Goal: Task Accomplishment & Management: Use online tool/utility

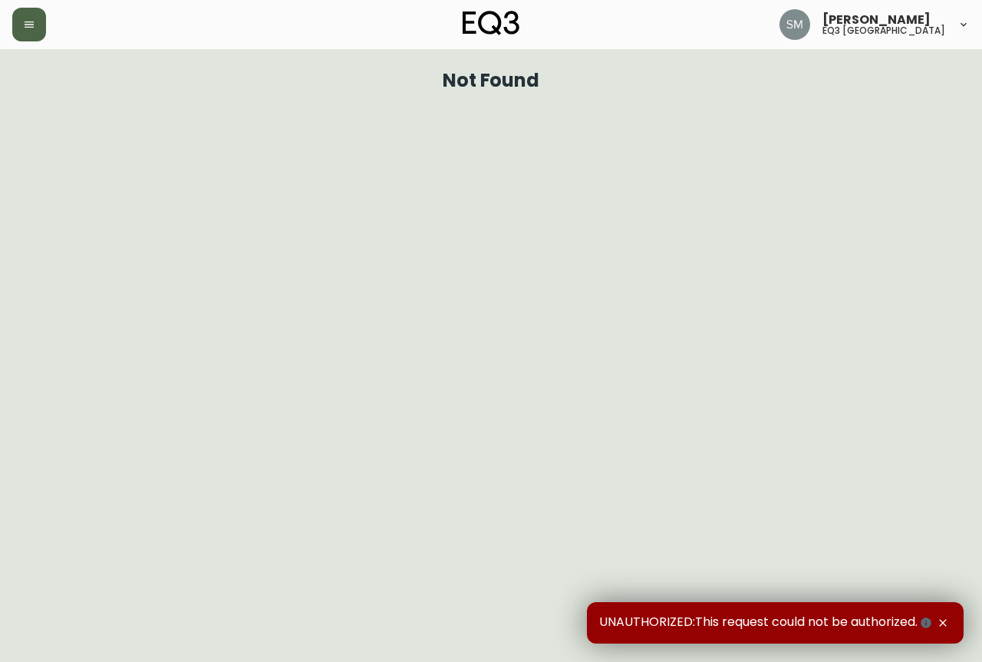
click at [35, 33] on button "button" at bounding box center [29, 25] width 34 height 34
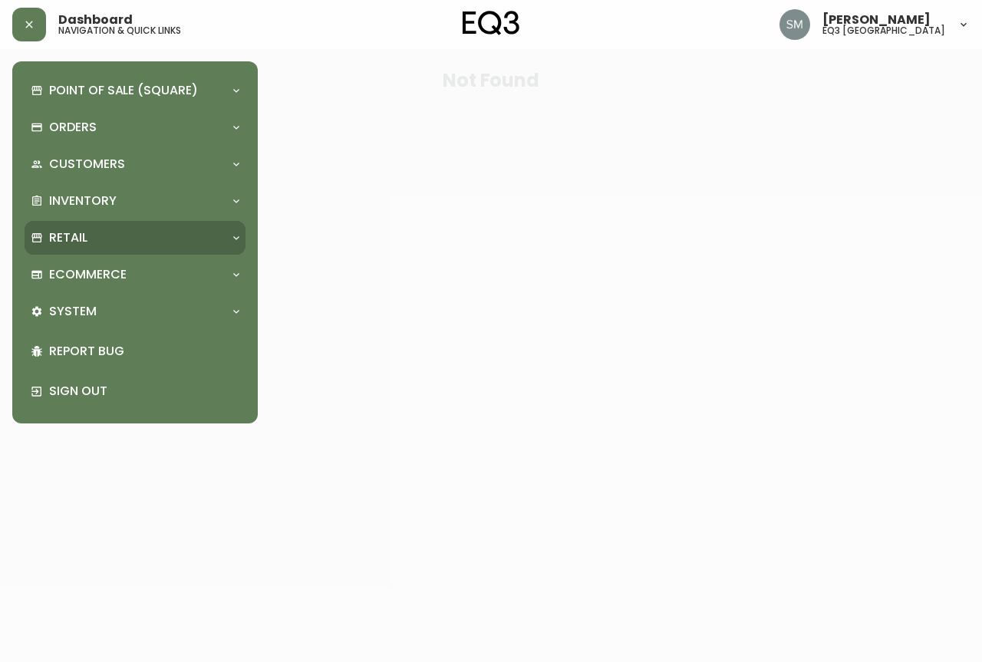
click at [89, 238] on div "Retail" at bounding box center [127, 237] width 193 height 17
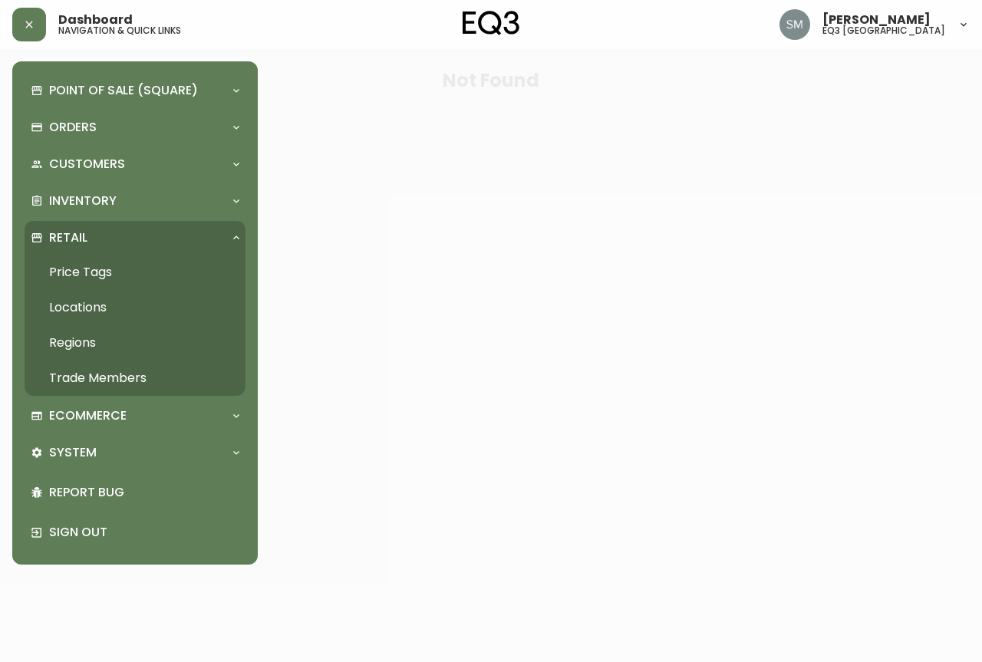
click at [92, 267] on link "Price Tags" at bounding box center [135, 272] width 221 height 35
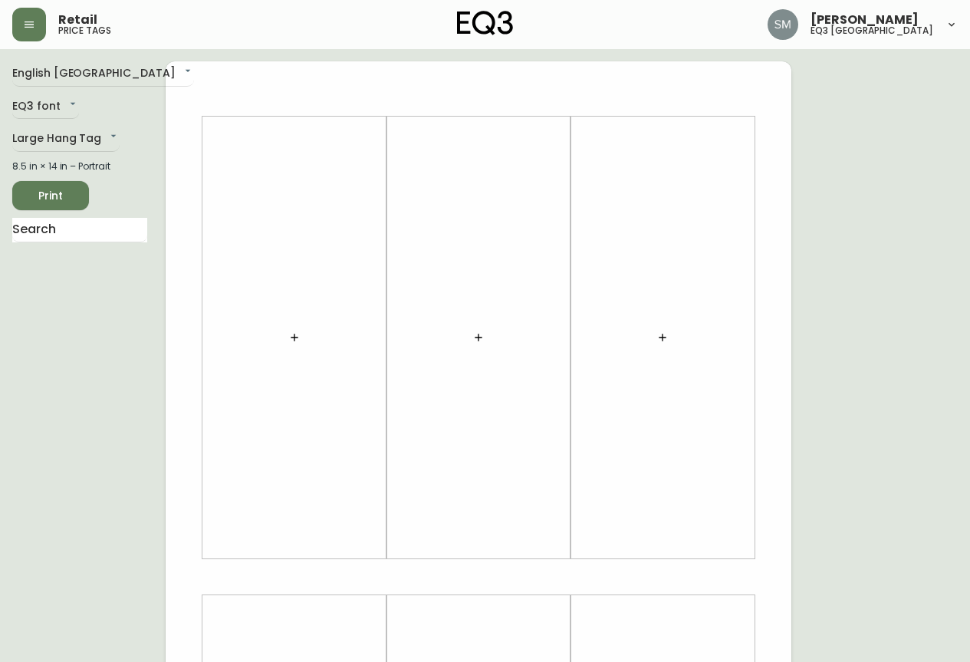
click at [301, 337] on button "button" at bounding box center [294, 337] width 31 height 31
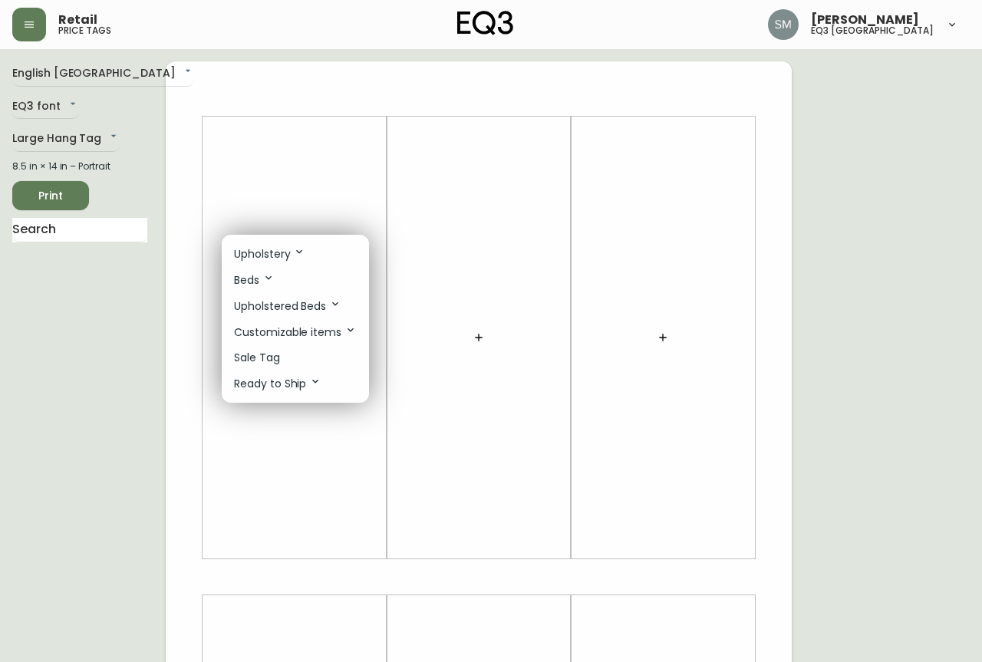
click at [278, 359] on p "Sale Tag" at bounding box center [257, 358] width 46 height 16
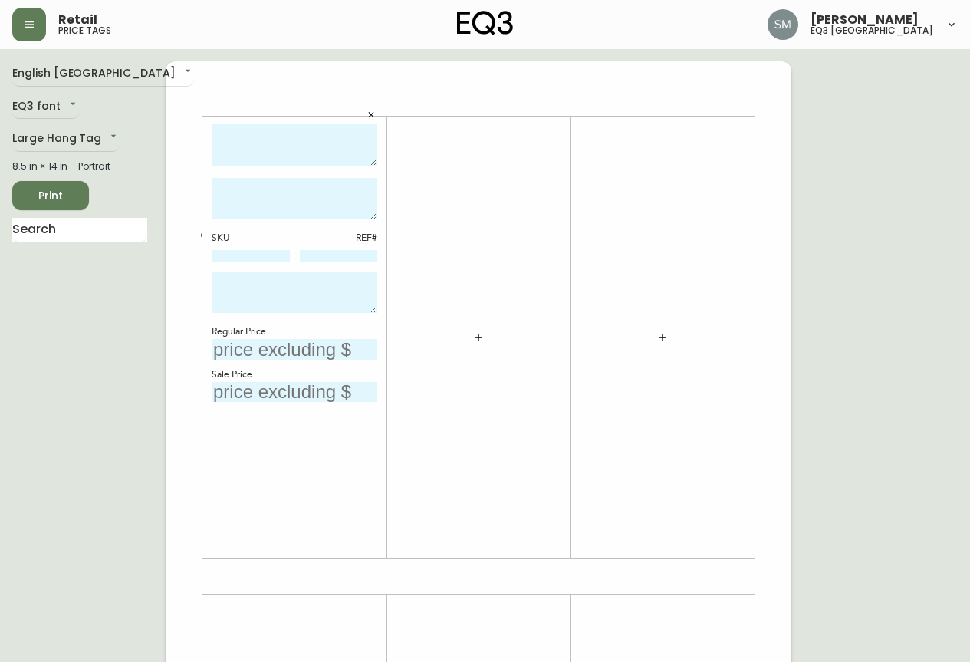
click at [238, 350] on input "text" at bounding box center [295, 349] width 166 height 21
click at [276, 388] on input "text" at bounding box center [295, 392] width 166 height 21
type input "$199"
click at [306, 342] on input "text" at bounding box center [295, 349] width 166 height 21
type input "$399"
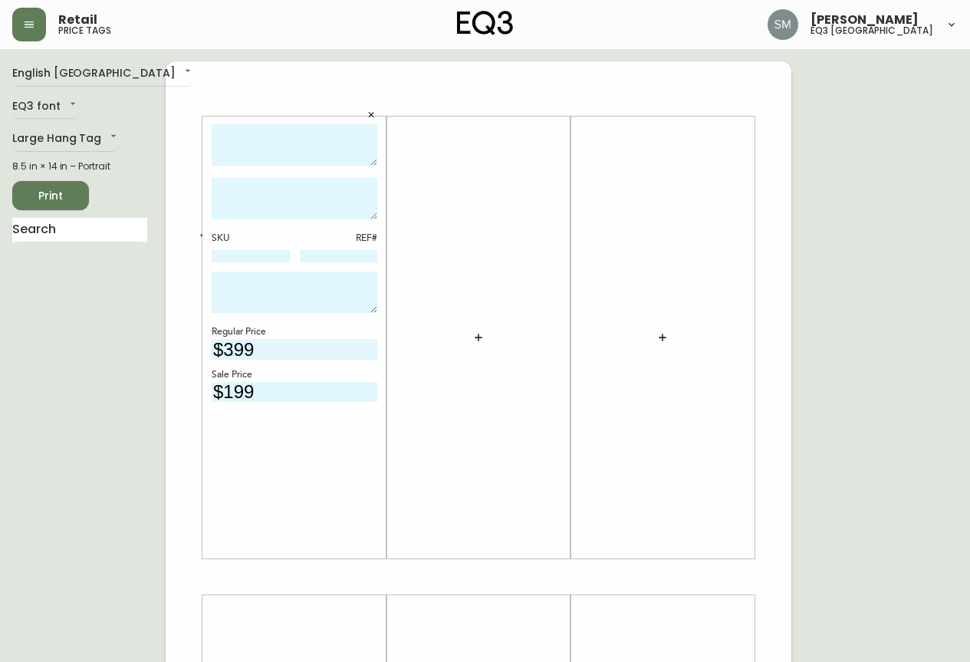
click at [278, 285] on textarea at bounding box center [295, 291] width 166 height 41
click at [235, 140] on textarea at bounding box center [295, 145] width 166 height 42
click at [238, 257] on input at bounding box center [251, 256] width 78 height 12
click at [199, 232] on button "button" at bounding box center [202, 236] width 14 height 14
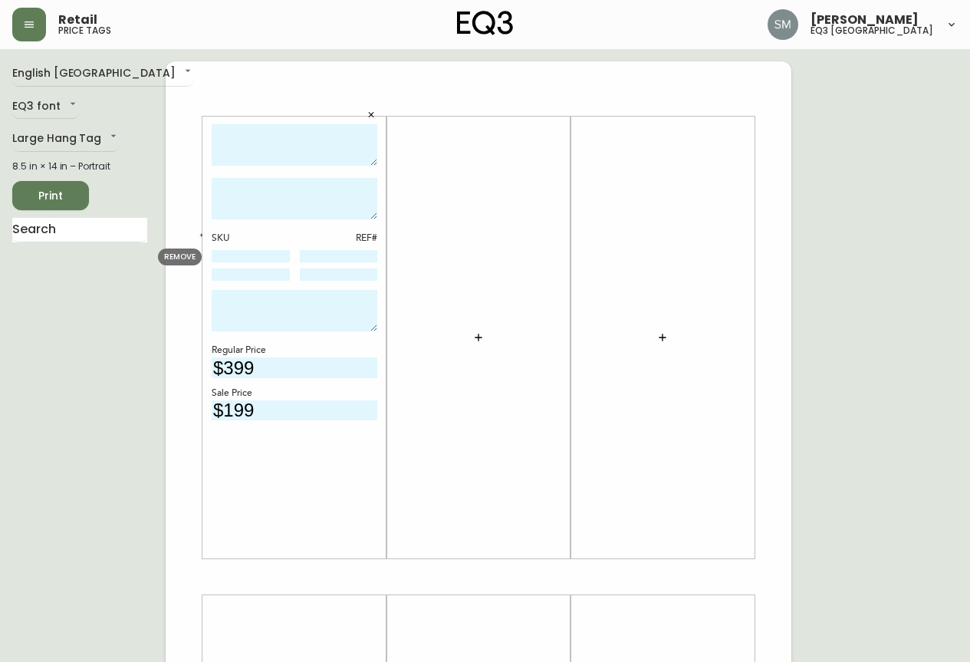
click at [230, 259] on input at bounding box center [251, 256] width 78 height 12
type input "3020-982-4-A"
type input "88"
type input "3020-982-40-B"
type input "162"
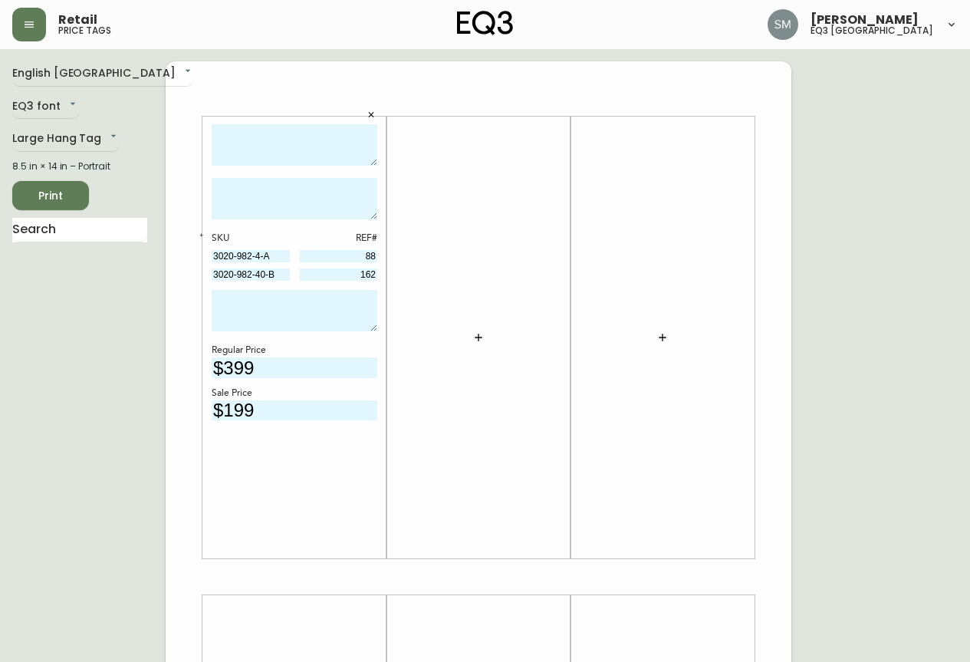
click at [298, 311] on textarea at bounding box center [295, 310] width 166 height 41
click at [246, 164] on textarea at bounding box center [295, 145] width 166 height 42
type textarea "RIVER END TABLE BLACK"
click at [307, 205] on textarea at bounding box center [295, 198] width 166 height 41
type textarea "f"
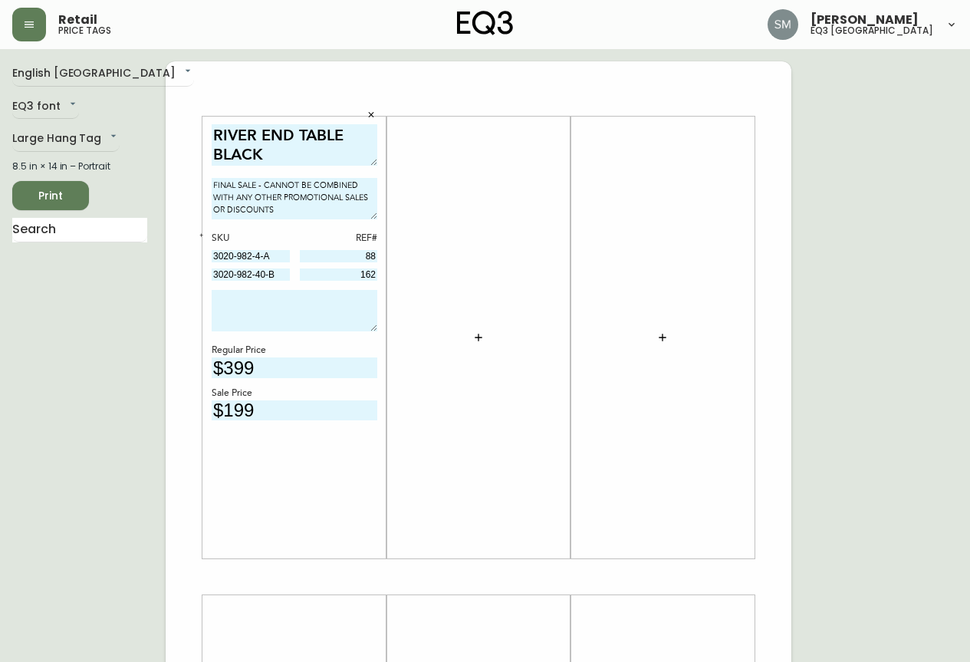
type textarea "FINAL SALE - CANNOT BE COMBINED WITH ANY OTHER PROMOTIONAL SALES OR DISCOUNTS"
click at [316, 417] on input "$199" at bounding box center [295, 410] width 166 height 21
click at [421, 364] on div at bounding box center [479, 337] width 166 height 427
